Goal: Task Accomplishment & Management: Manage account settings

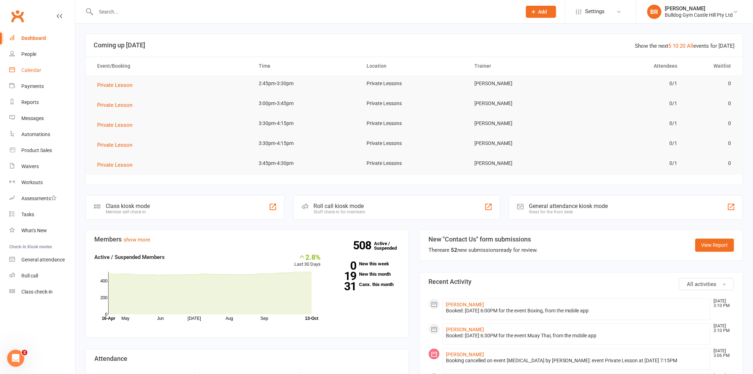
click at [29, 73] on link "Calendar" at bounding box center [42, 70] width 66 height 16
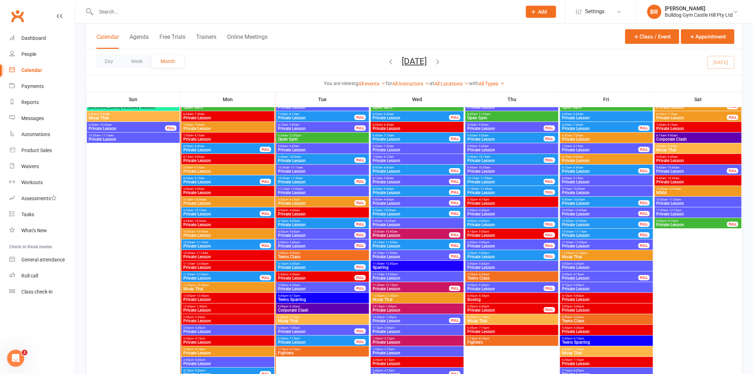
scroll to position [908, 0]
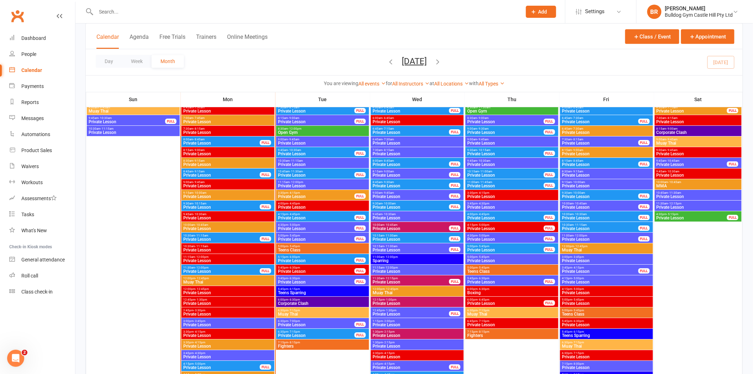
click at [187, 282] on span "Muay Thai" at bounding box center [228, 282] width 90 height 4
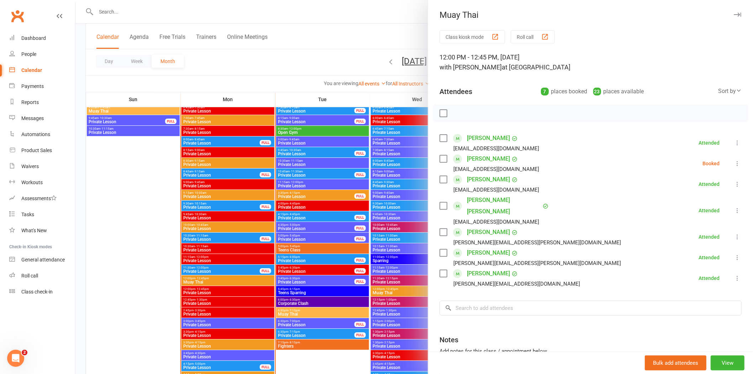
click at [159, 279] on div at bounding box center [414, 187] width 678 height 374
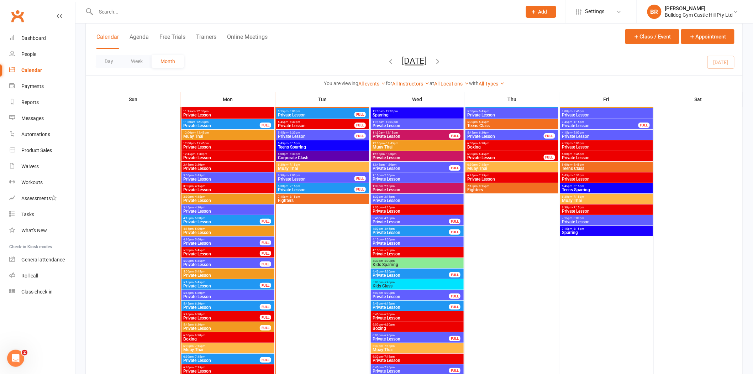
scroll to position [1066, 0]
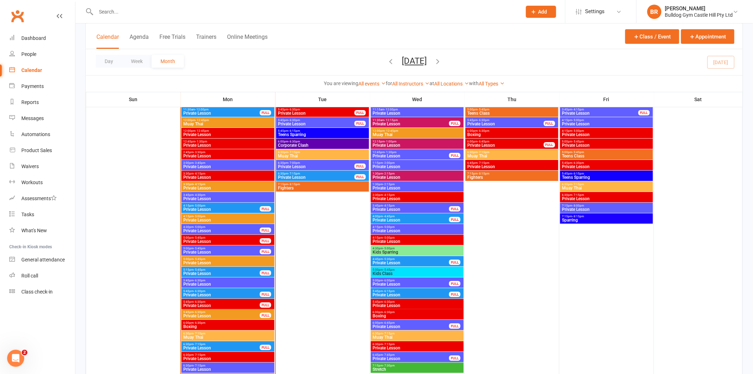
click at [200, 337] on span "Muay Thai" at bounding box center [228, 337] width 90 height 4
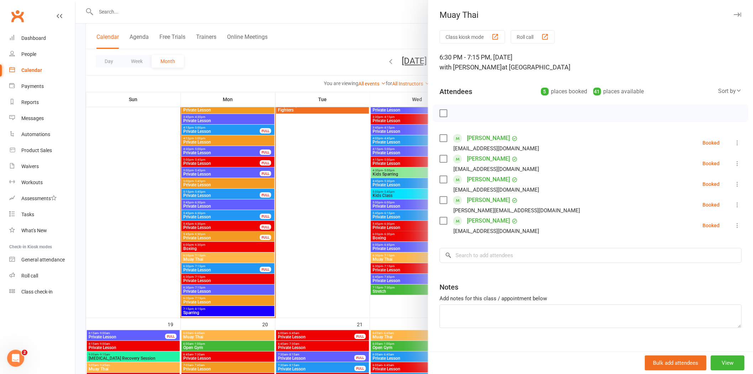
scroll to position [1145, 0]
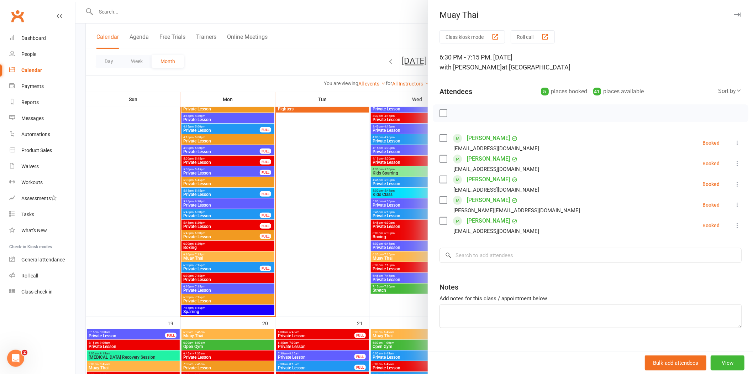
click at [204, 256] on div at bounding box center [414, 187] width 678 height 374
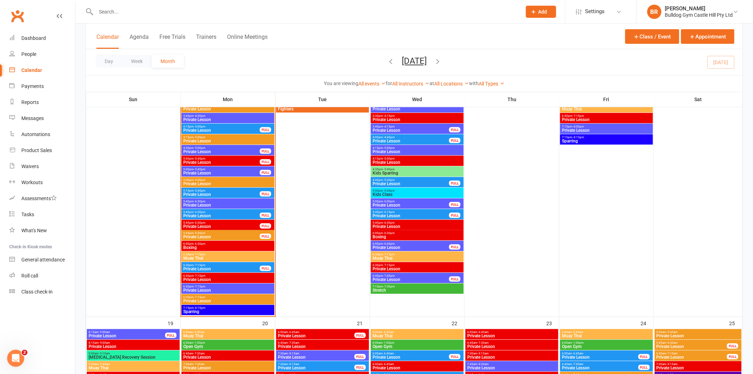
click at [205, 259] on span "Muay Thai" at bounding box center [228, 258] width 90 height 4
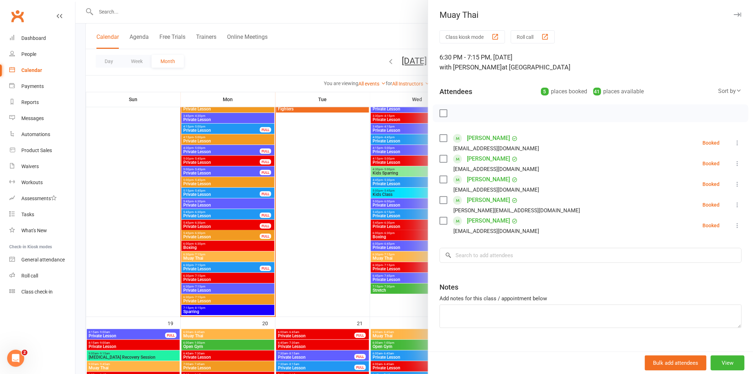
click at [207, 267] on div at bounding box center [414, 187] width 678 height 374
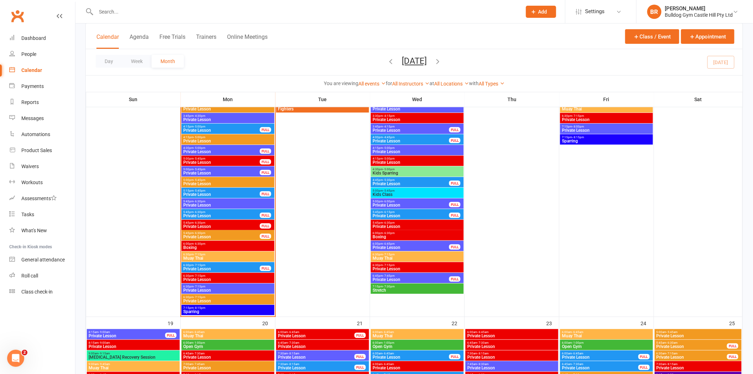
click at [219, 267] on span "Private Lesson" at bounding box center [221, 269] width 77 height 4
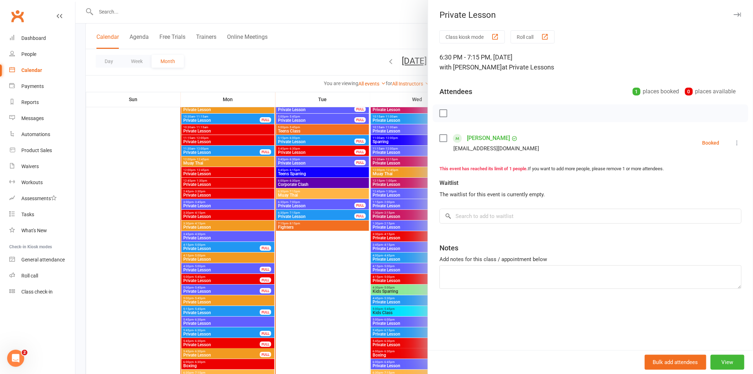
scroll to position [1027, 0]
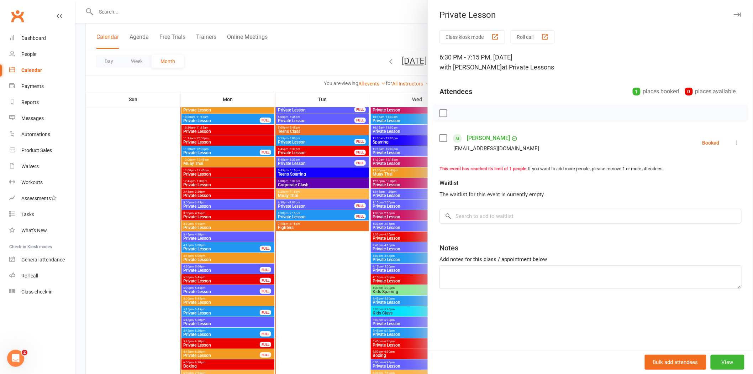
click at [219, 271] on div at bounding box center [414, 187] width 678 height 374
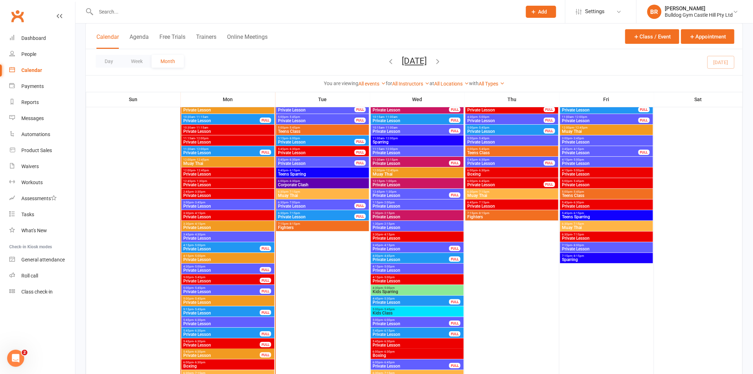
click at [223, 272] on span "Private Lesson" at bounding box center [221, 270] width 77 height 4
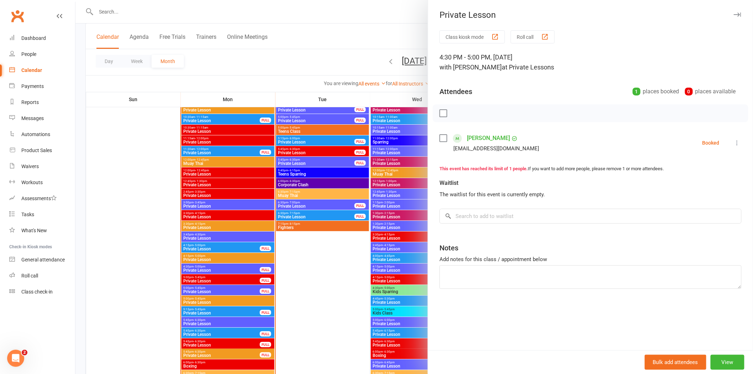
click at [222, 276] on div at bounding box center [414, 187] width 678 height 374
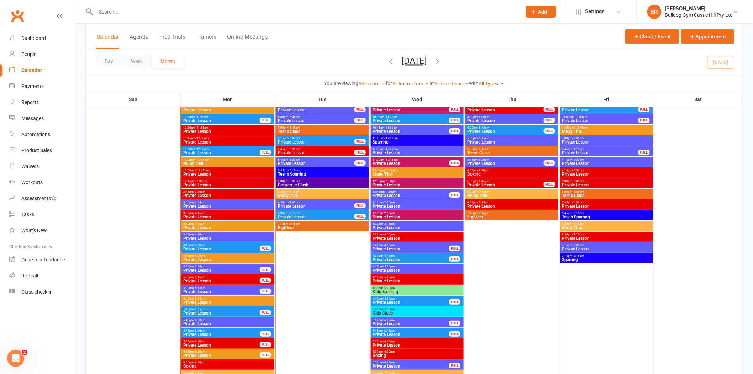
click at [223, 278] on span "5:00pm - 5:45pm" at bounding box center [221, 277] width 77 height 3
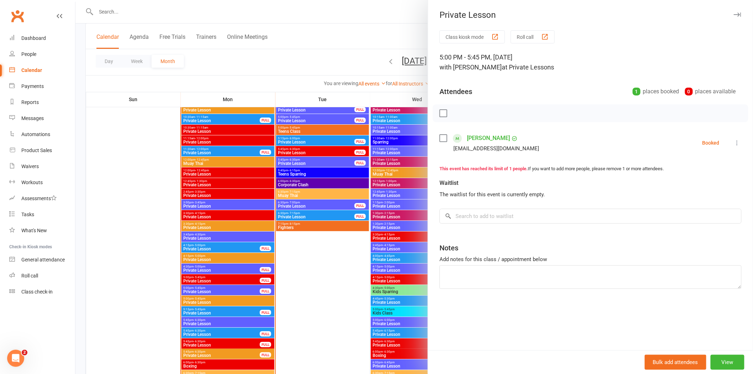
click at [225, 285] on div at bounding box center [414, 187] width 678 height 374
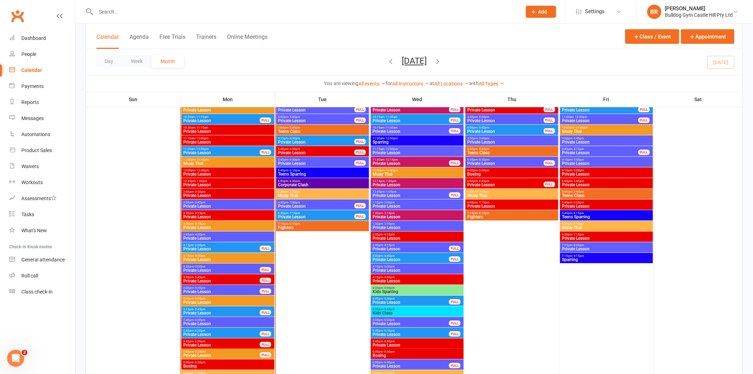
click at [225, 286] on span "5:00pm - 5:45pm" at bounding box center [221, 287] width 77 height 3
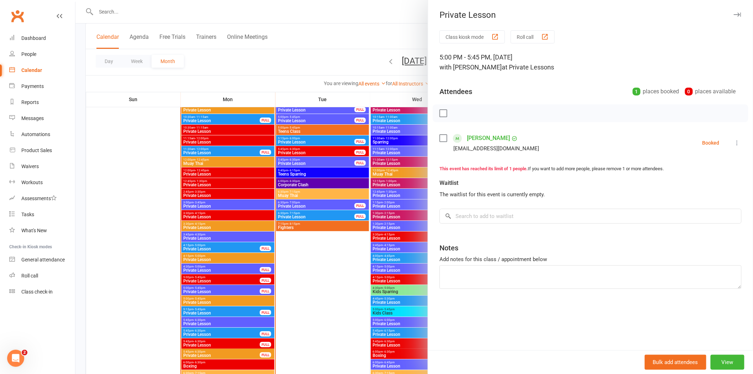
click at [137, 264] on div at bounding box center [414, 187] width 678 height 374
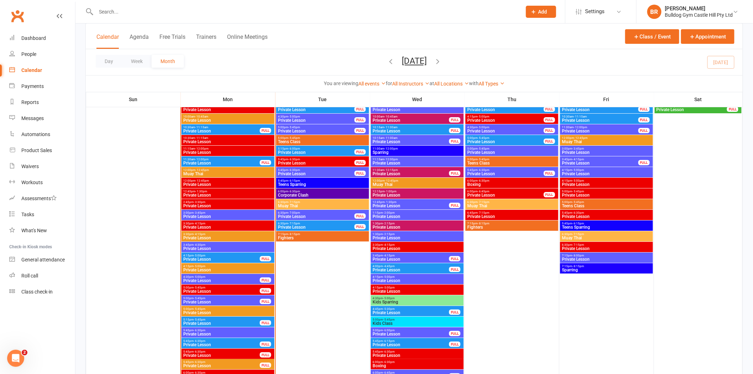
scroll to position [1106, 0]
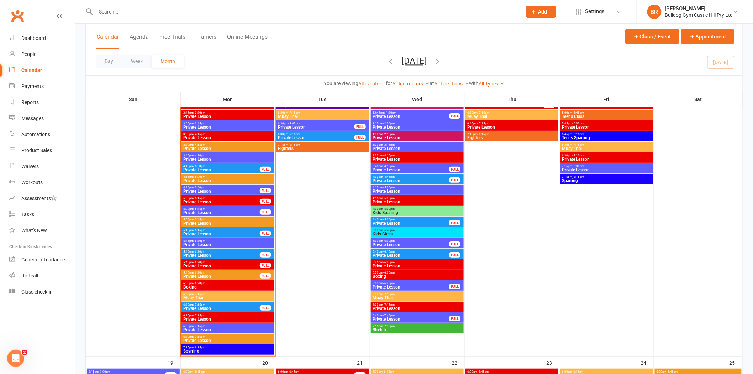
click at [206, 253] on span "Private Lesson" at bounding box center [221, 255] width 77 height 4
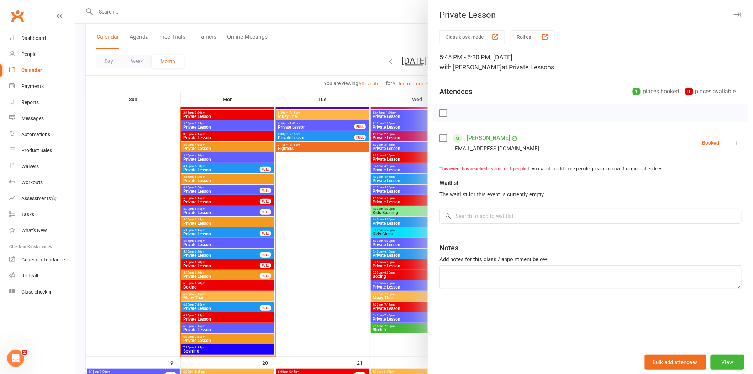
click at [210, 271] on div at bounding box center [414, 187] width 678 height 374
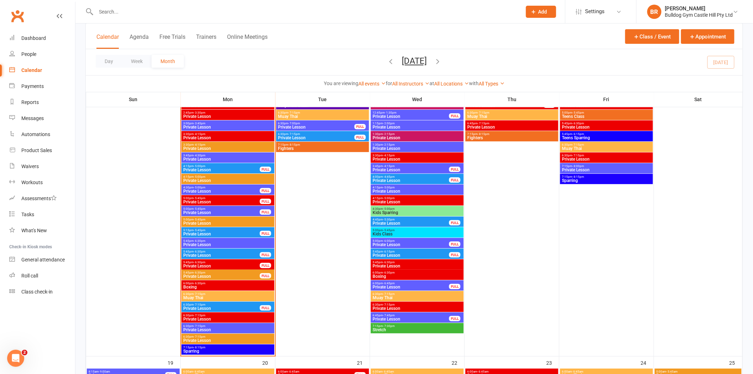
click at [215, 273] on span "5:45pm - 6:30pm" at bounding box center [221, 272] width 77 height 3
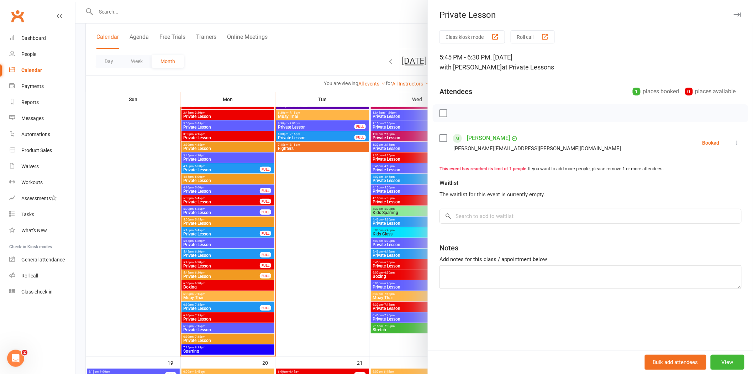
click at [142, 253] on div at bounding box center [414, 187] width 678 height 374
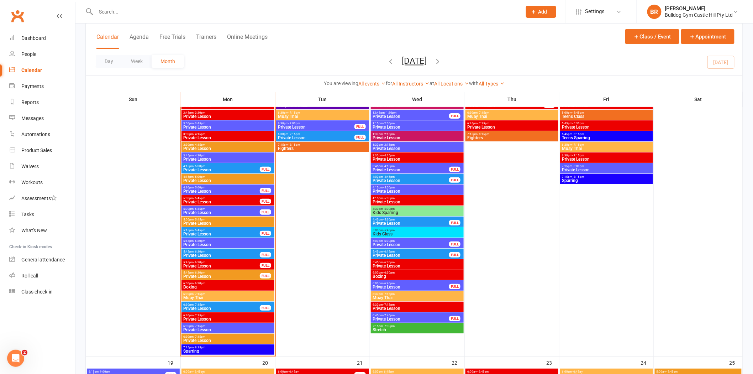
click at [230, 307] on span "Private Lesson" at bounding box center [221, 308] width 77 height 4
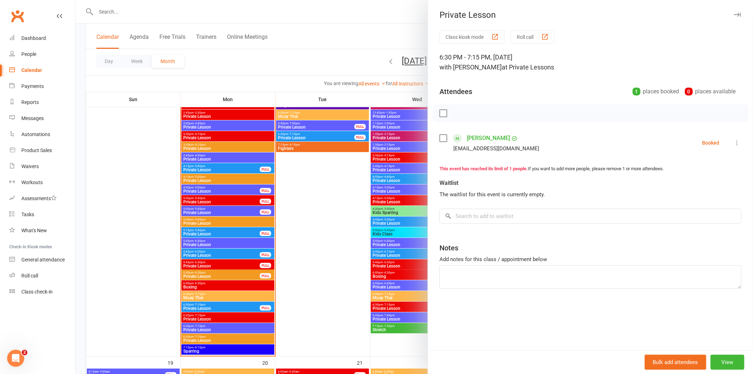
click at [164, 220] on div at bounding box center [414, 187] width 678 height 374
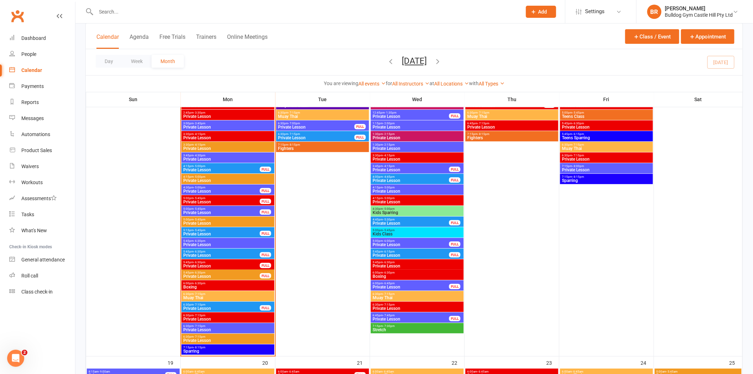
click at [217, 273] on span "5:45pm - 6:30pm" at bounding box center [221, 272] width 77 height 3
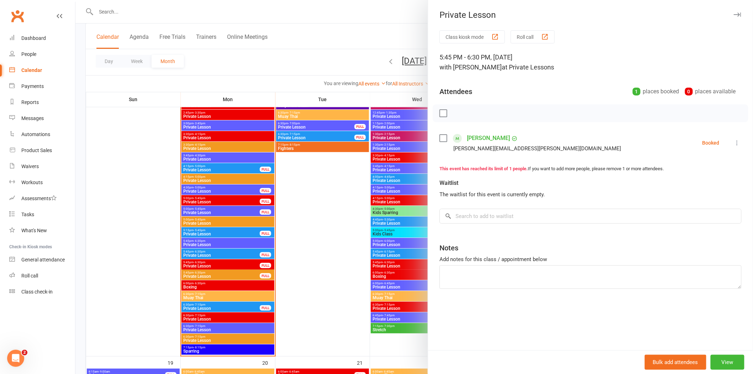
click at [137, 231] on div at bounding box center [414, 187] width 678 height 374
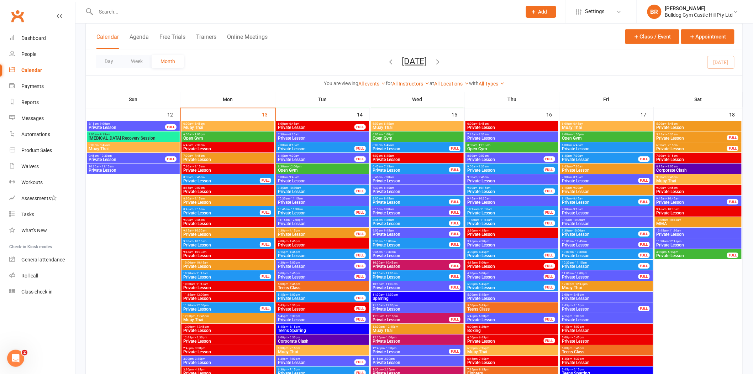
scroll to position [869, 0]
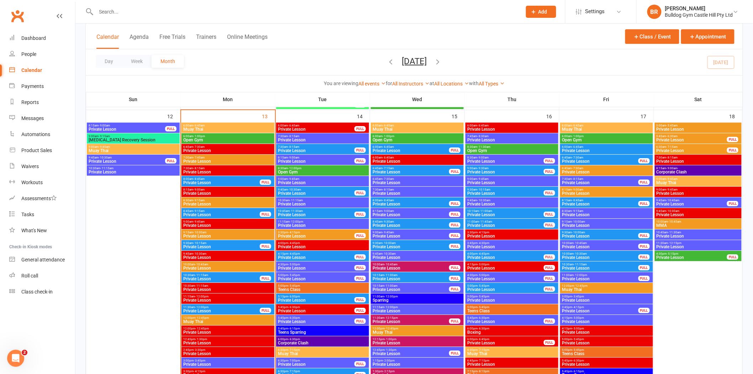
click at [694, 258] on span "Private Lesson" at bounding box center [691, 257] width 71 height 4
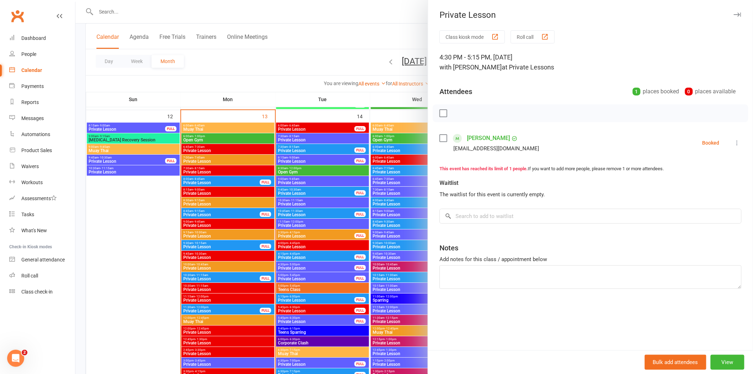
click at [296, 52] on div at bounding box center [414, 187] width 678 height 374
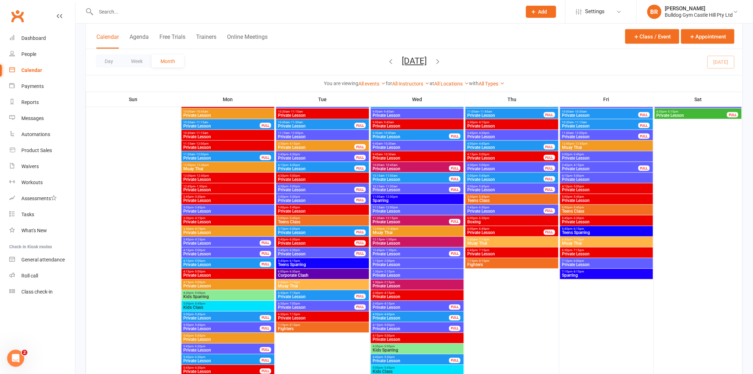
scroll to position [1511, 0]
